Goal: Task Accomplishment & Management: Complete application form

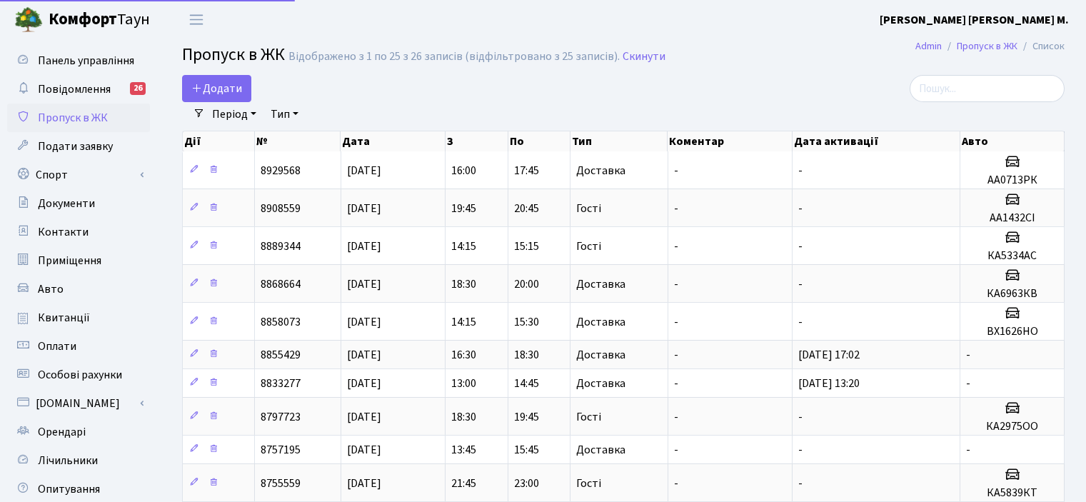
select select "25"
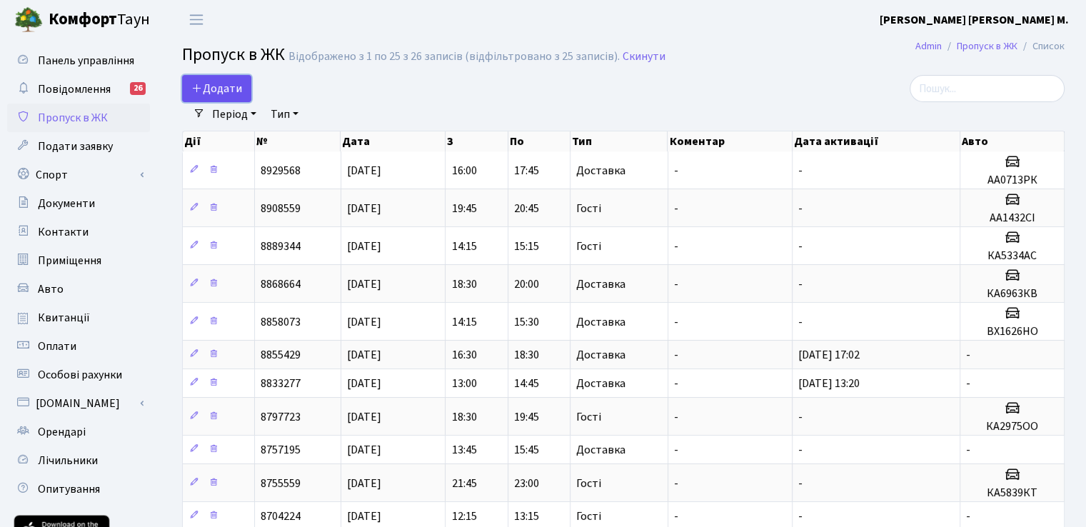
click at [209, 78] on link "Додати" at bounding box center [216, 88] width 69 height 27
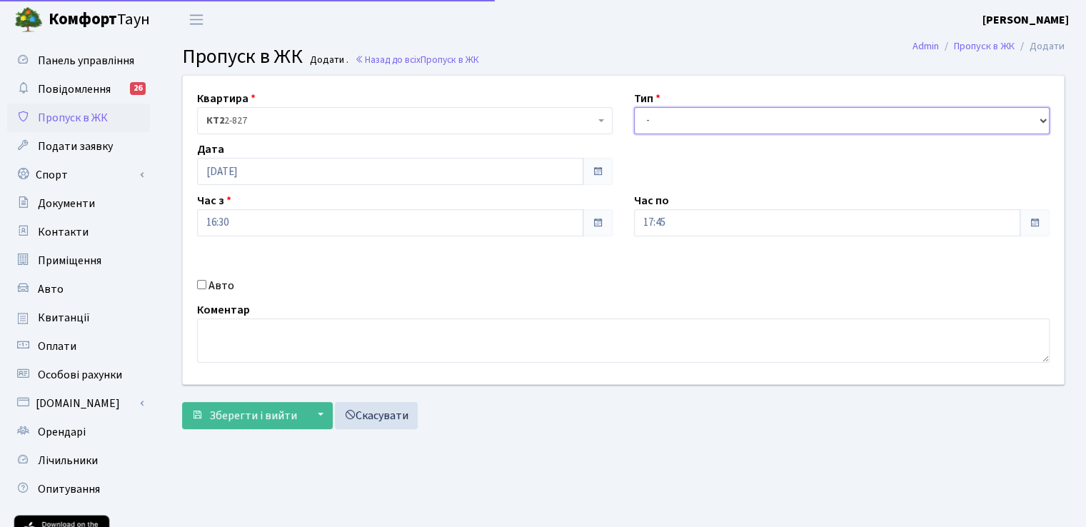
click at [715, 116] on select "- Доставка Таксі Гості Сервіс" at bounding box center [842, 120] width 416 height 27
select select "1"
click at [634, 107] on select "- Доставка Таксі Гості Сервіс" at bounding box center [842, 120] width 416 height 27
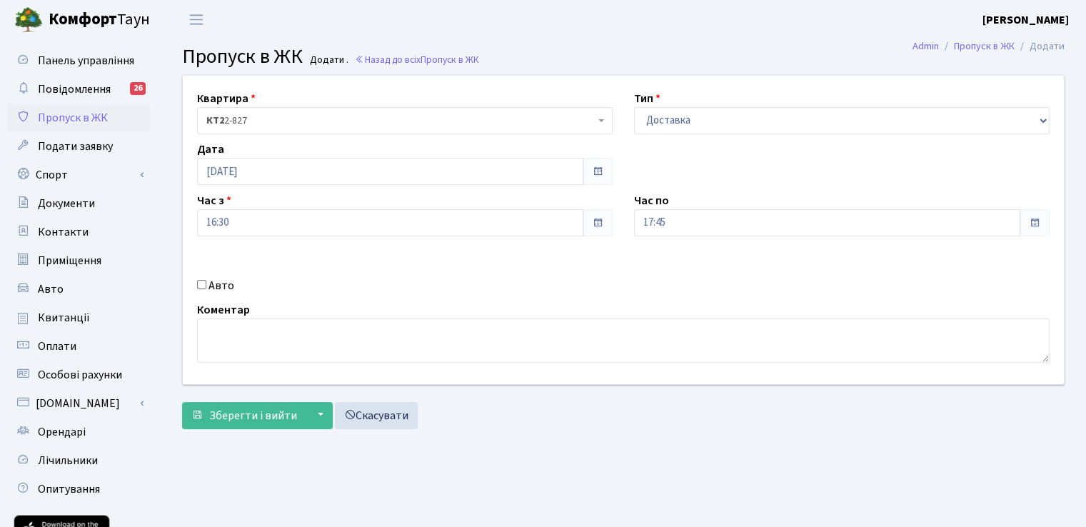
click at [1037, 224] on span at bounding box center [1034, 222] width 11 height 11
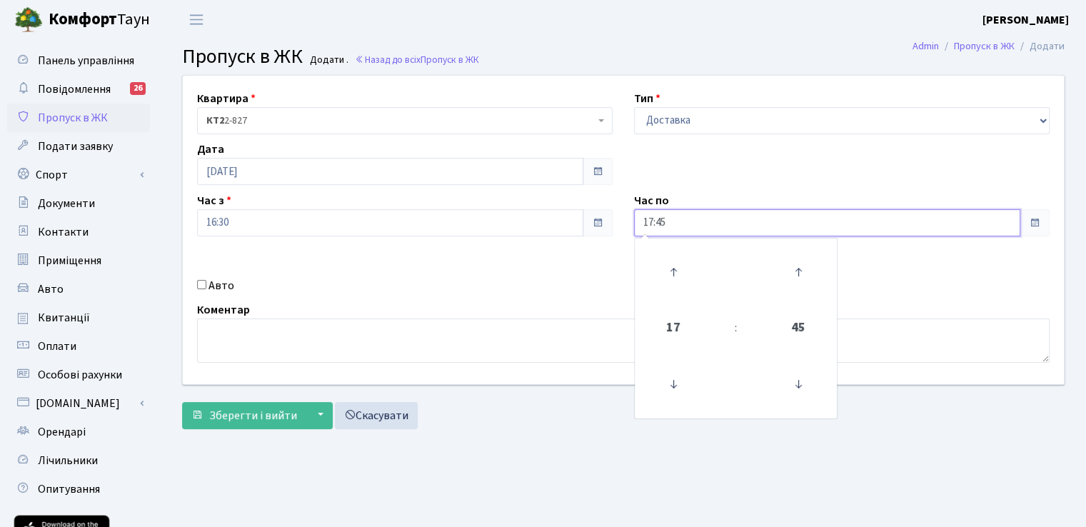
click at [773, 226] on input "17:45" at bounding box center [827, 222] width 386 height 27
click at [681, 270] on icon at bounding box center [673, 272] width 39 height 39
click at [780, 384] on icon at bounding box center [798, 384] width 39 height 39
type input "18:30"
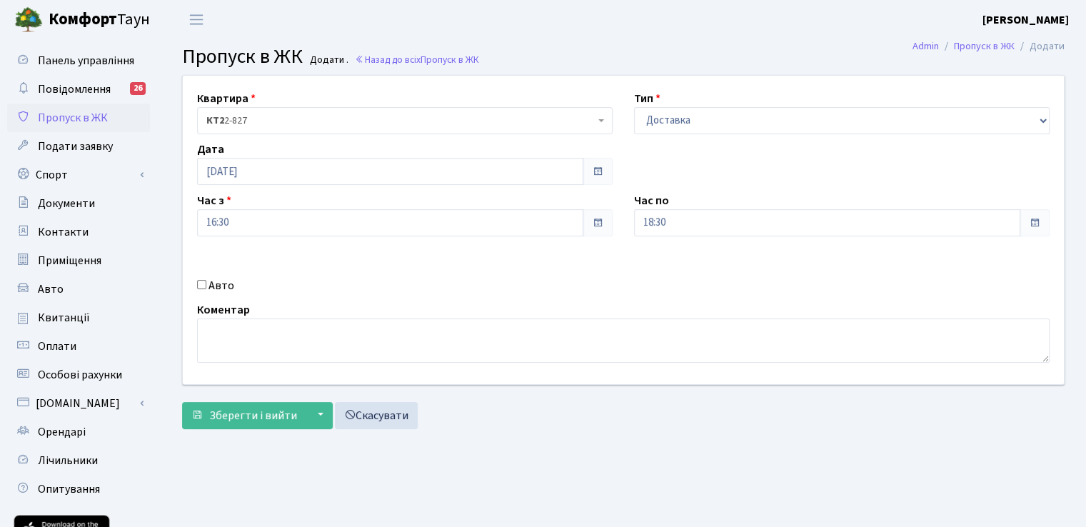
click at [452, 260] on div "Квартира <b>КТ2</b>&nbsp;&nbsp;&nbsp;2-827 КТ2 2-827 Тип - Доставка Таксі Гості…" at bounding box center [623, 230] width 903 height 309
click at [231, 418] on span "Зберегти і вийти" at bounding box center [253, 416] width 88 height 16
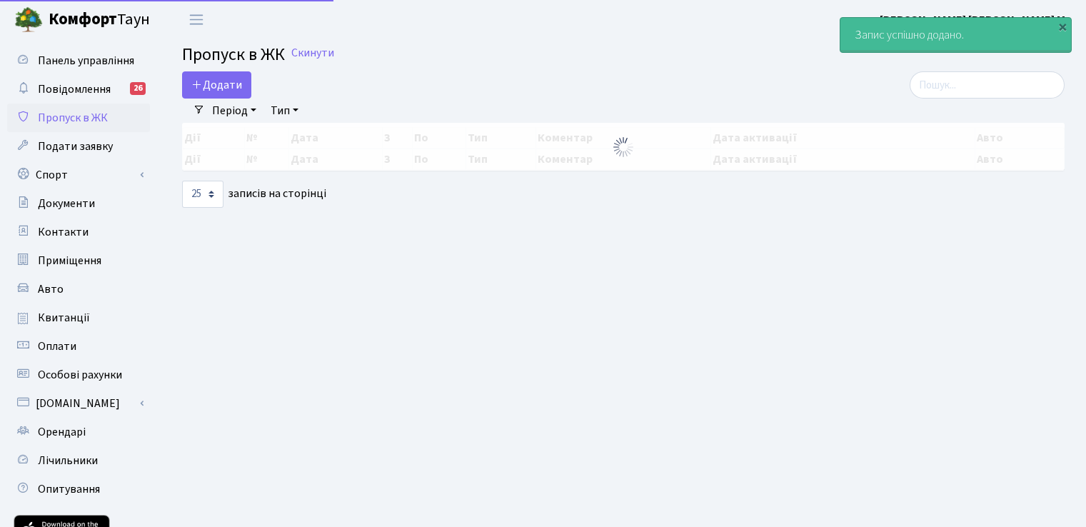
select select "25"
